Goal: Task Accomplishment & Management: Manage account settings

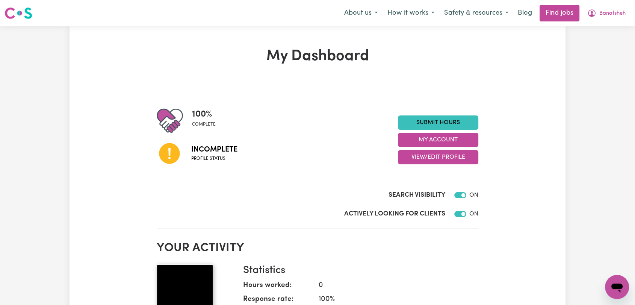
scroll to position [125, 0]
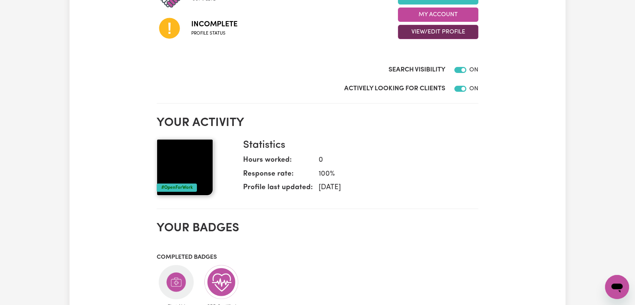
click at [418, 29] on button "View/Edit Profile" at bounding box center [438, 32] width 80 height 14
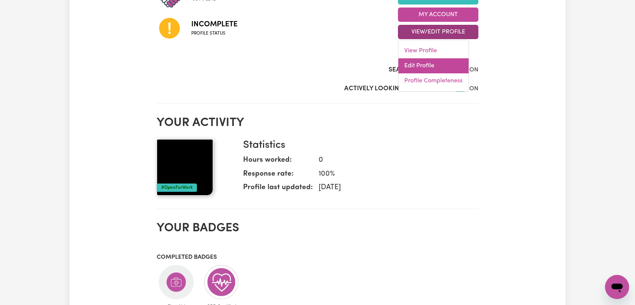
click at [418, 66] on link "Edit Profile" at bounding box center [433, 65] width 70 height 15
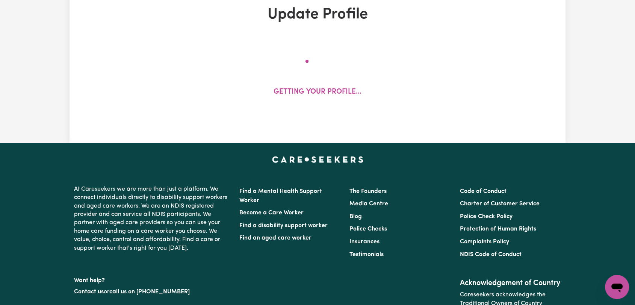
select select "[DEMOGRAPHIC_DATA]"
select select "Australian PR"
select select "Studying a healthcare related degree or qualification"
select select "55"
select select "80"
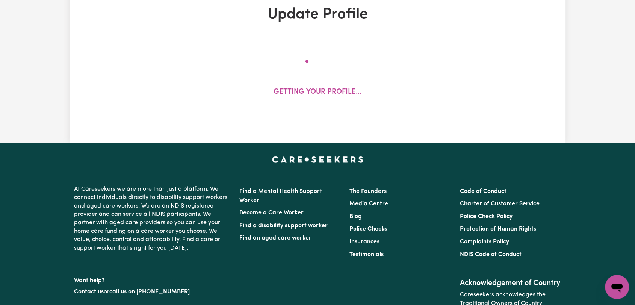
select select "95"
select select "117"
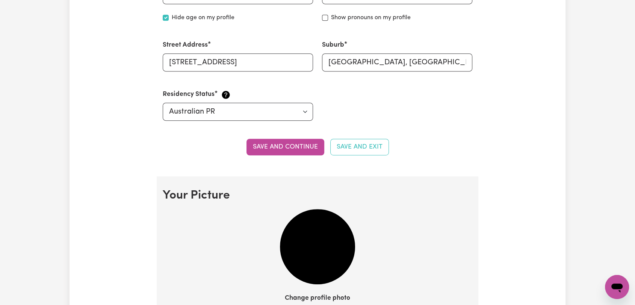
scroll to position [501, 0]
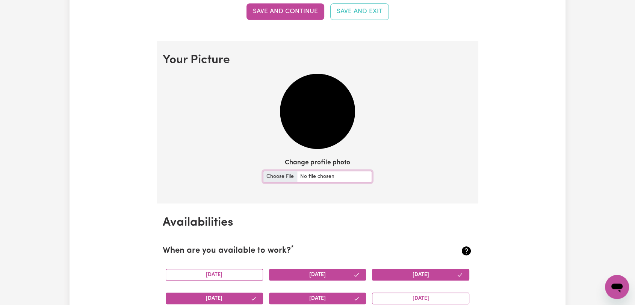
click at [291, 172] on input "Change profile photo" at bounding box center [317, 177] width 109 height 12
type input "C:\fakepath\[PERSON_NAME] - Picture.jpeg"
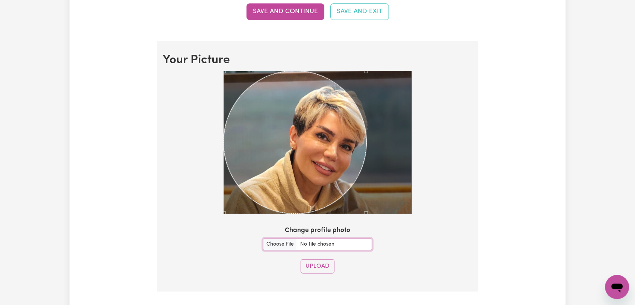
click at [455, 220] on section "Your Picture Change profile photo Upload" at bounding box center [318, 166] width 322 height 250
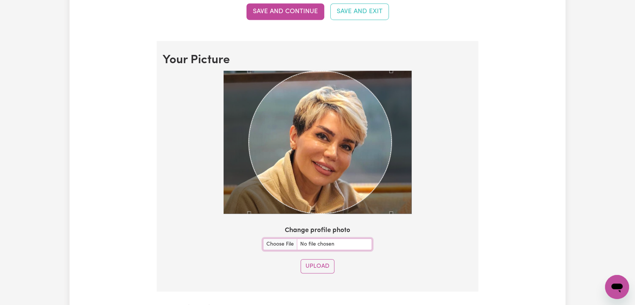
click at [360, 174] on div "Use the arrow keys to move the crop selection area" at bounding box center [320, 142] width 143 height 143
click at [325, 262] on button "Upload" at bounding box center [318, 266] width 34 height 14
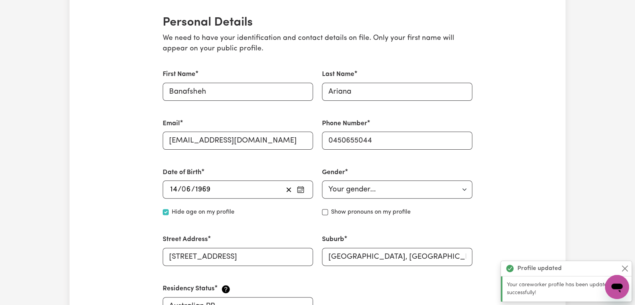
scroll to position [77, 0]
